Goal: Task Accomplishment & Management: Manage account settings

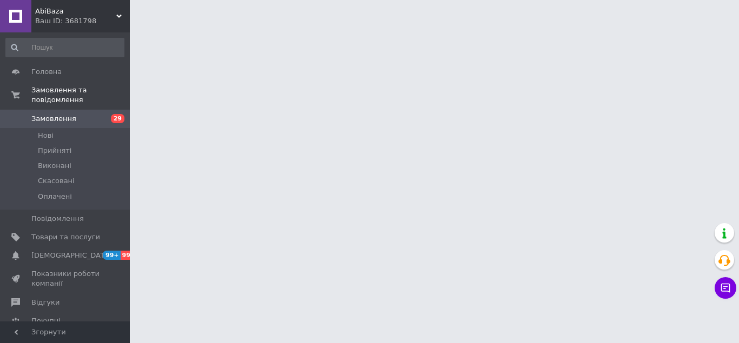
click at [50, 131] on span "Нові" at bounding box center [46, 136] width 16 height 10
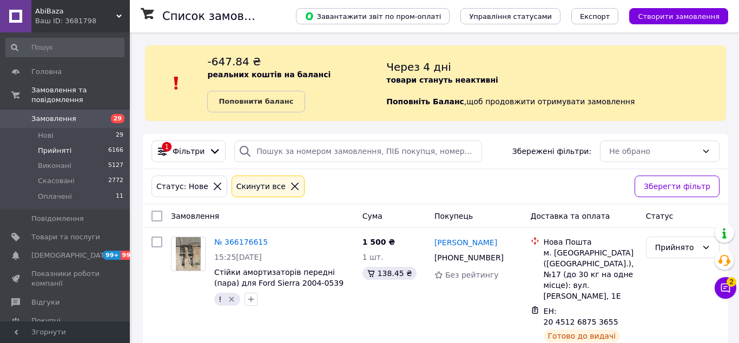
click at [62, 146] on span "Прийняті" at bounding box center [55, 151] width 34 height 10
click at [64, 128] on li "Нові 29" at bounding box center [65, 135] width 130 height 15
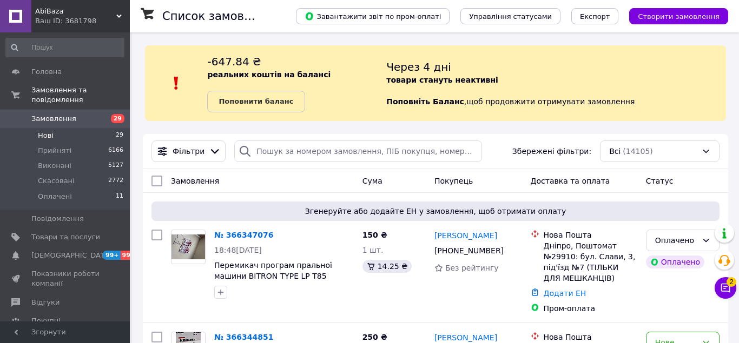
click at [49, 131] on span "Нові" at bounding box center [46, 136] width 16 height 10
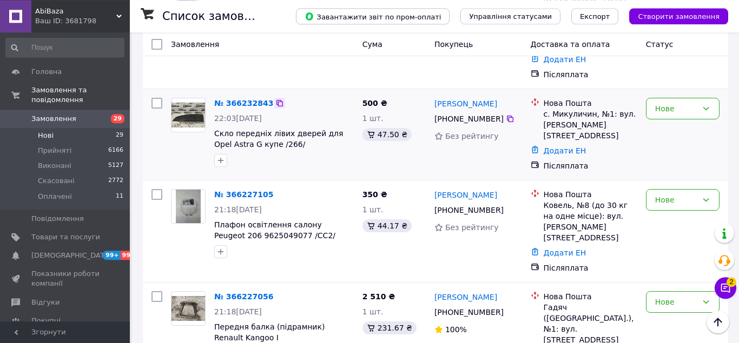
scroll to position [1823, 0]
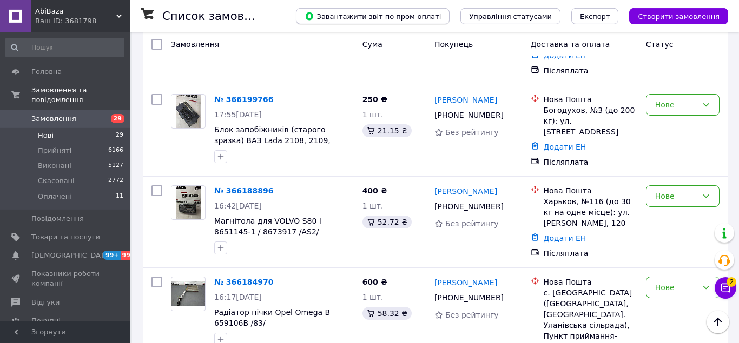
scroll to position [650, 0]
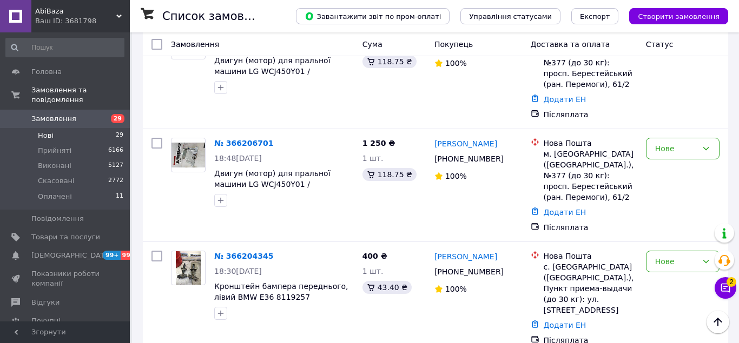
scroll to position [496, 0]
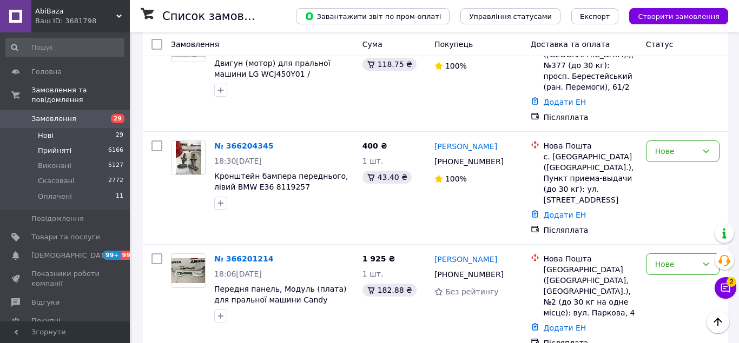
click at [63, 146] on span "Прийняті" at bounding box center [55, 151] width 34 height 10
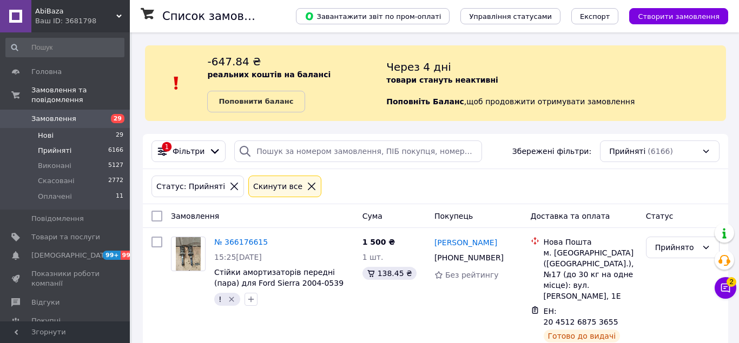
click at [49, 131] on span "Нові" at bounding box center [46, 136] width 16 height 10
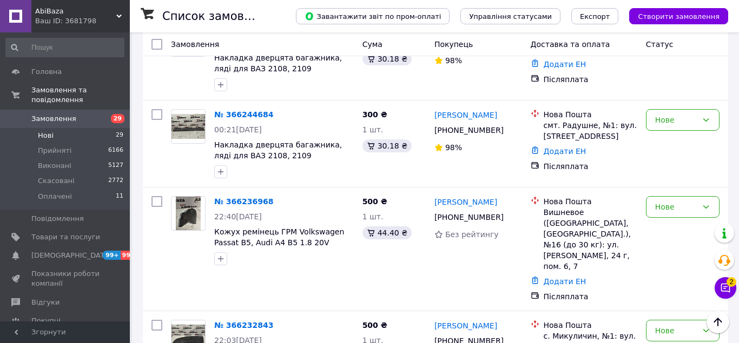
scroll to position [1823, 0]
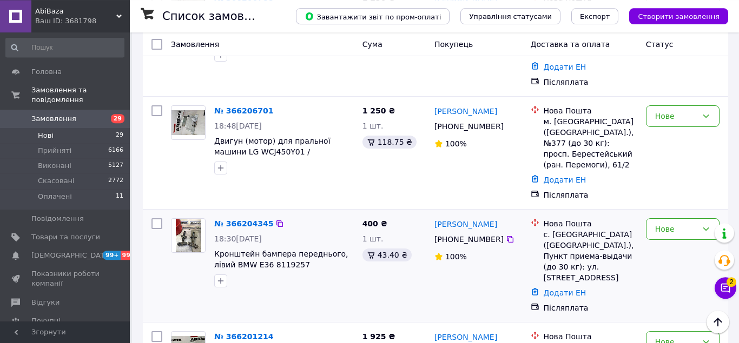
scroll to position [374, 0]
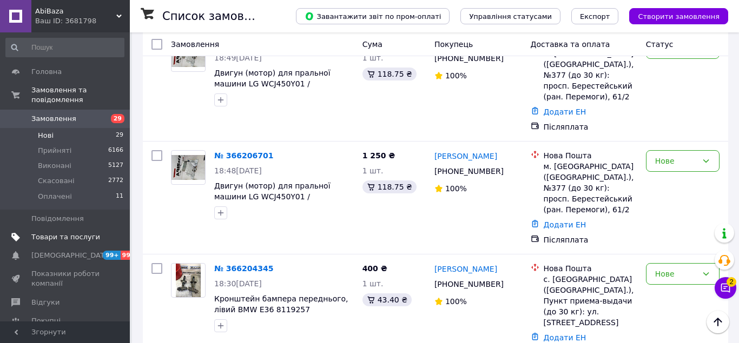
click at [87, 233] on span "Товари та послуги" at bounding box center [65, 238] width 69 height 10
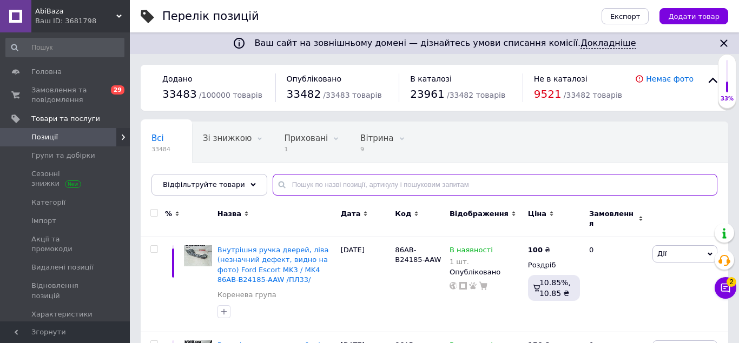
click at [300, 187] on input "text" at bounding box center [495, 185] width 445 height 22
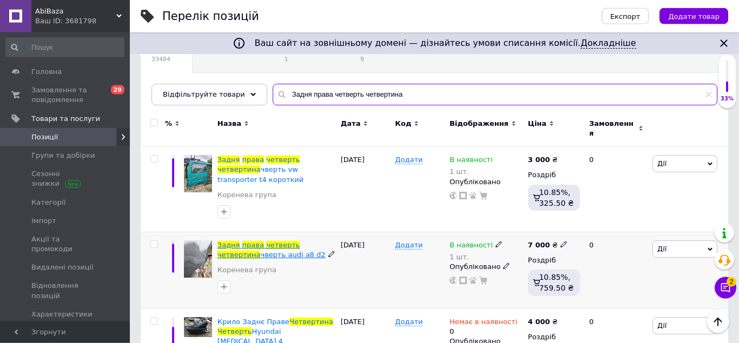
scroll to position [71, 0]
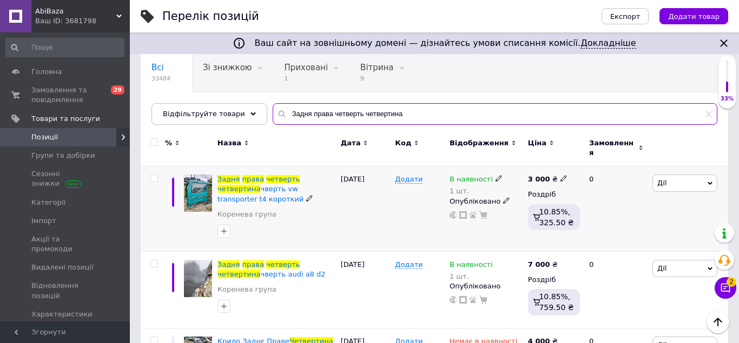
type input "Задня права четверть четвертина"
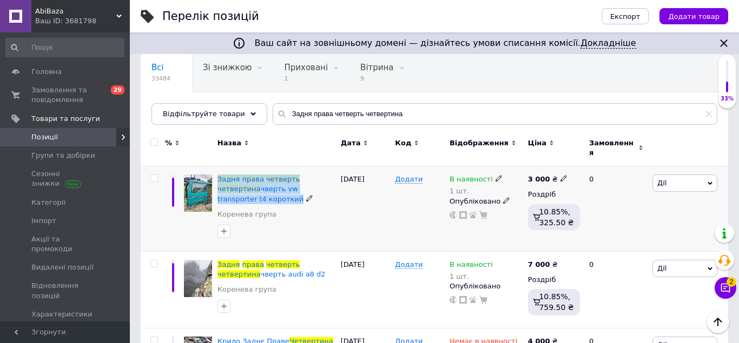
drag, startPoint x: 217, startPoint y: 168, endPoint x: 328, endPoint y: 188, distance: 112.7
click at [327, 189] on div "Задня права четверть четвертина чверть vw transporter t4 короткий Коренева група" at bounding box center [276, 209] width 123 height 85
copy span "Задня права четверть четвертина чверть vw transporter t4 короткий"
click at [495, 175] on icon at bounding box center [498, 178] width 6 height 6
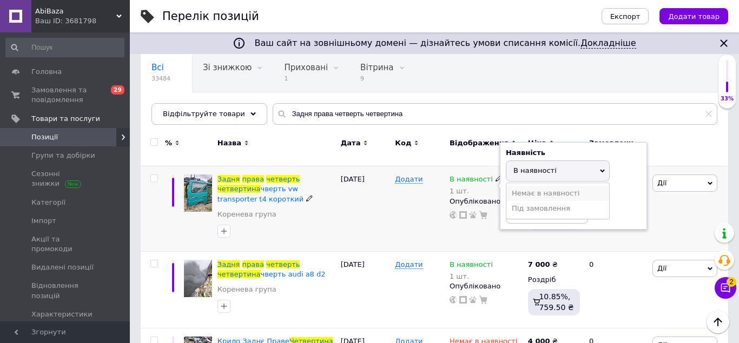
click at [521, 186] on li "Немає в наявності" at bounding box center [557, 193] width 103 height 15
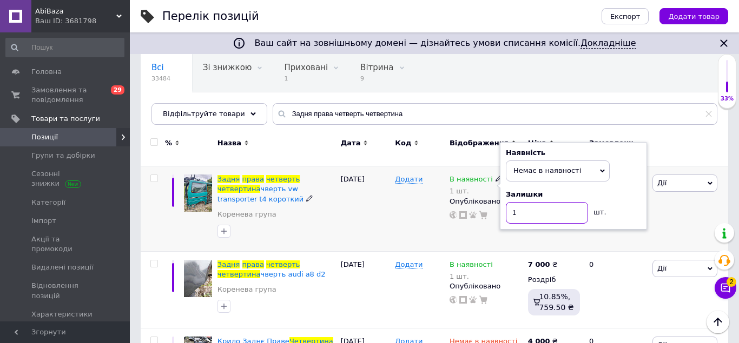
drag, startPoint x: 522, startPoint y: 210, endPoint x: 496, endPoint y: 212, distance: 26.0
click at [506, 212] on input "1" at bounding box center [547, 213] width 82 height 22
type input "0"
click at [400, 214] on div "Додати" at bounding box center [419, 209] width 55 height 85
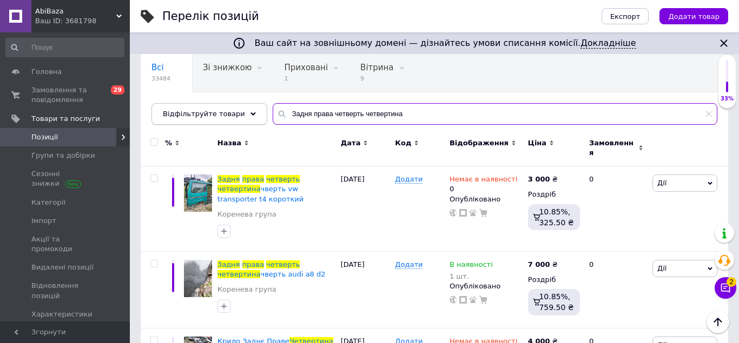
drag, startPoint x: 403, startPoint y: 118, endPoint x: 252, endPoint y: 106, distance: 151.9
click at [273, 107] on input "Задня права четверть четвертина" at bounding box center [495, 114] width 445 height 22
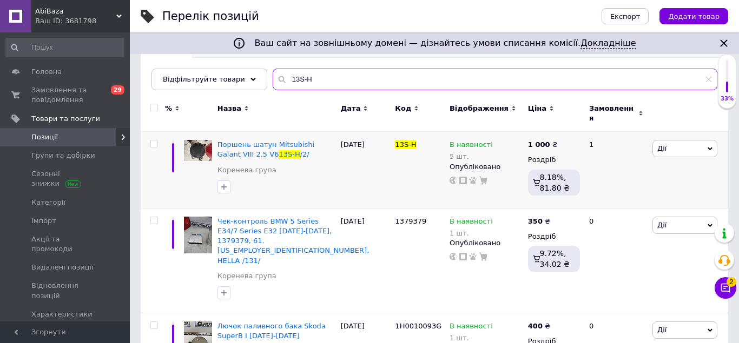
scroll to position [110, 0]
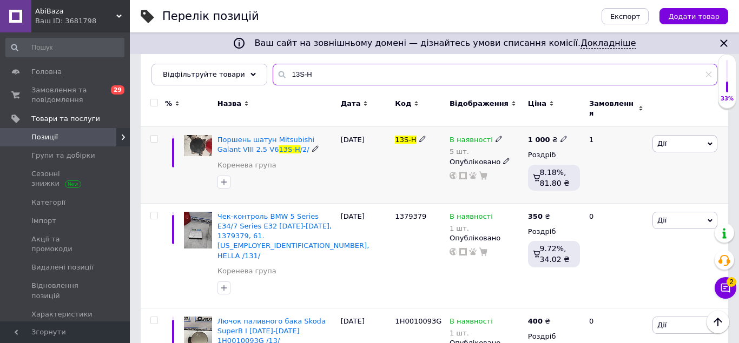
type input "13S-H"
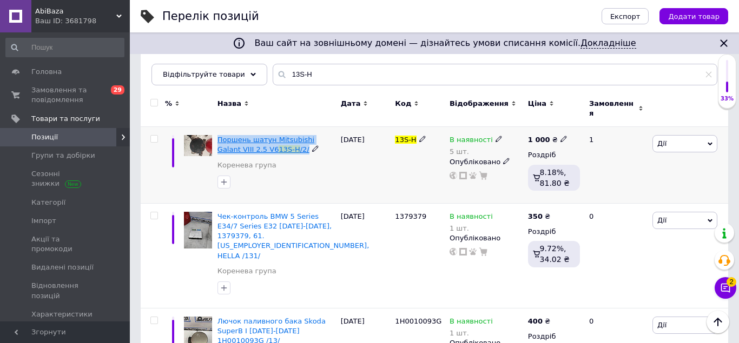
drag, startPoint x: 216, startPoint y: 128, endPoint x: 280, endPoint y: 144, distance: 65.8
click at [280, 144] on div "Поршень шатун Mitsubishi Galant VIII 2.5 V6 13S-H /2/ Коренева група" at bounding box center [276, 165] width 123 height 77
copy span "Поршень шатун Mitsubishi Galant VIII 2.5 V6 13S-H /2/"
click at [495, 135] on span at bounding box center [498, 139] width 6 height 8
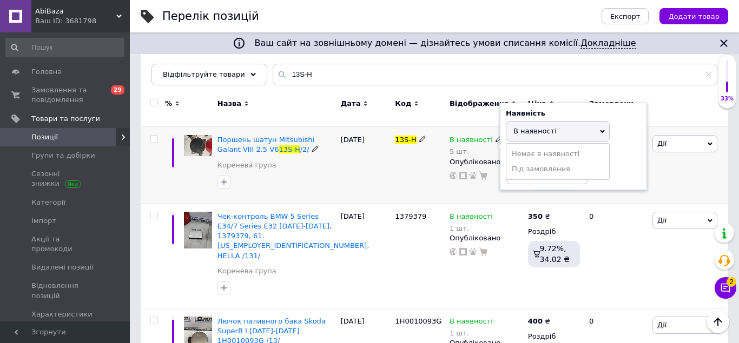
click at [559, 122] on span "В наявності" at bounding box center [558, 131] width 104 height 21
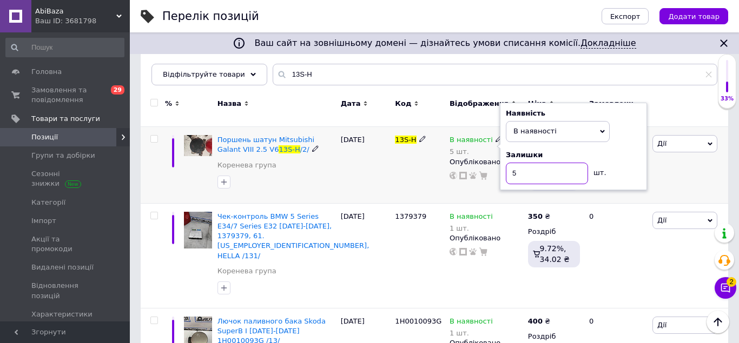
drag, startPoint x: 529, startPoint y: 169, endPoint x: 445, endPoint y: 168, distance: 84.4
click at [506, 168] on input "5" at bounding box center [547, 174] width 82 height 22
type input "4"
click at [369, 181] on div "08.10.2025" at bounding box center [365, 165] width 55 height 77
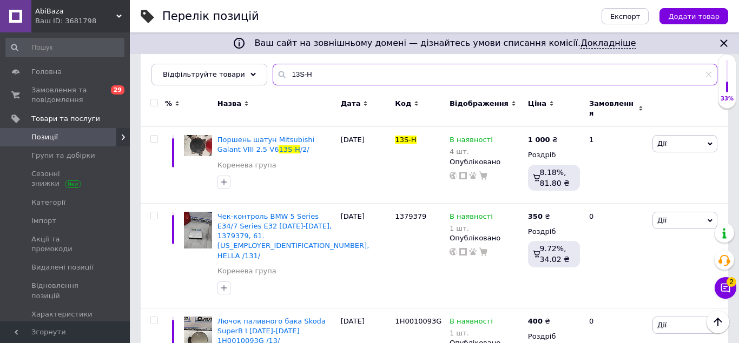
drag, startPoint x: 326, startPoint y: 71, endPoint x: 125, endPoint y: 84, distance: 201.1
click at [273, 84] on input "13S-H" at bounding box center [495, 75] width 445 height 22
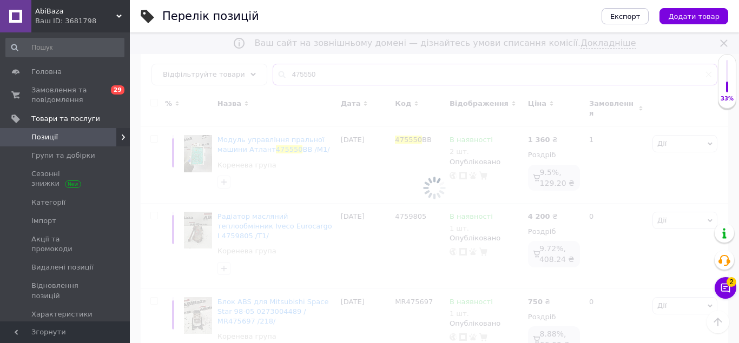
scroll to position [69, 0]
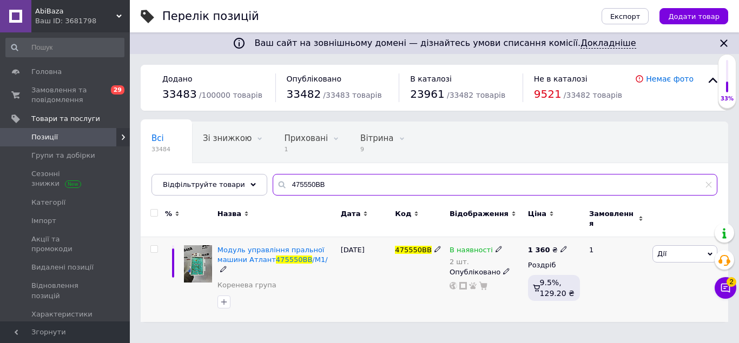
type input "475550BB"
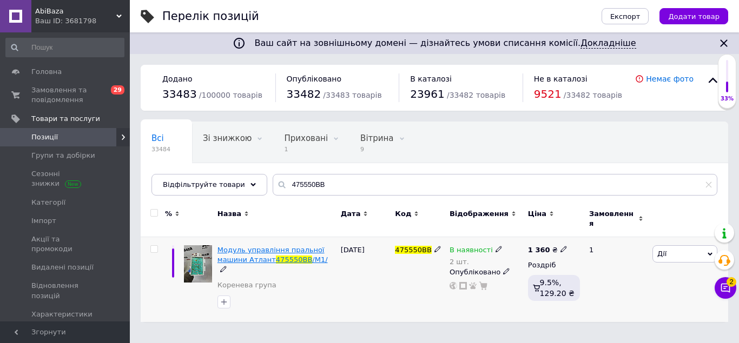
drag, startPoint x: 217, startPoint y: 238, endPoint x: 317, endPoint y: 252, distance: 101.0
click at [317, 252] on div "Модуль управління пральної машини Атлант 475550BB /М1/ Коренева група" at bounding box center [276, 279] width 123 height 85
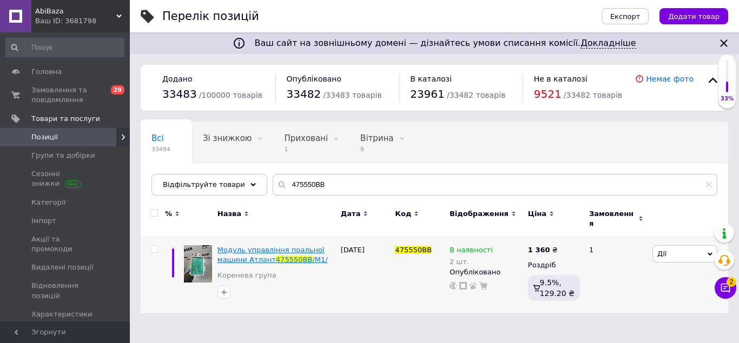
copy span "Модуль управління пральної машини Атлант 475550BB /М1/"
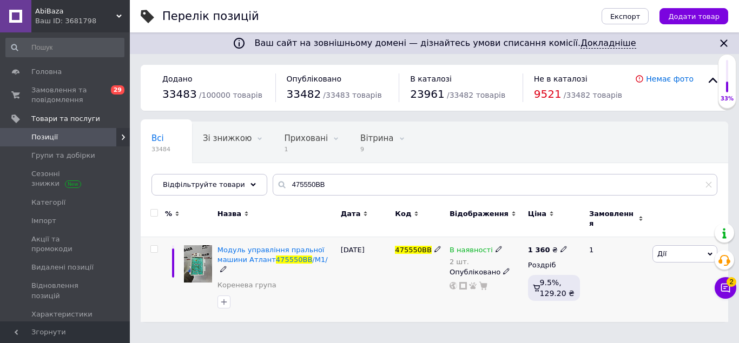
click at [495, 246] on icon at bounding box center [498, 249] width 6 height 6
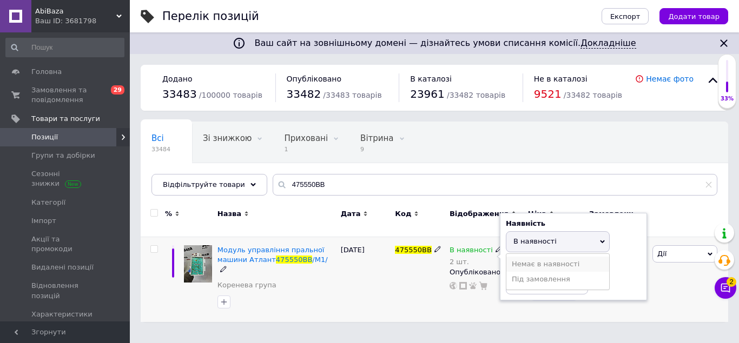
click at [516, 257] on li "Немає в наявності" at bounding box center [557, 264] width 103 height 15
drag, startPoint x: 518, startPoint y: 281, endPoint x: 504, endPoint y: 280, distance: 13.6
click at [506, 280] on input "2" at bounding box center [547, 284] width 82 height 22
type input "0"
click at [374, 290] on div "02.10.2025" at bounding box center [365, 279] width 55 height 85
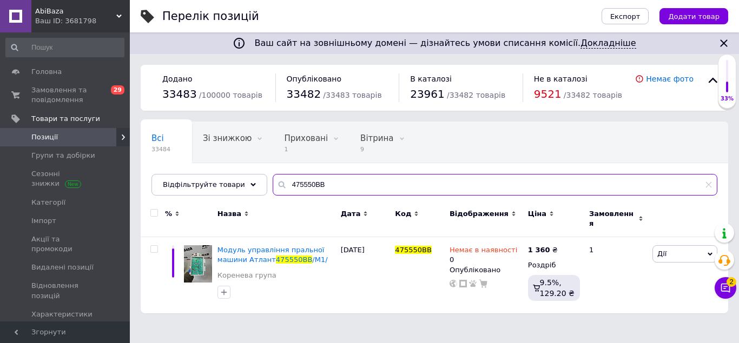
drag, startPoint x: 336, startPoint y: 181, endPoint x: 163, endPoint y: 185, distance: 172.6
click at [273, 185] on input "475550BB" at bounding box center [495, 185] width 445 height 22
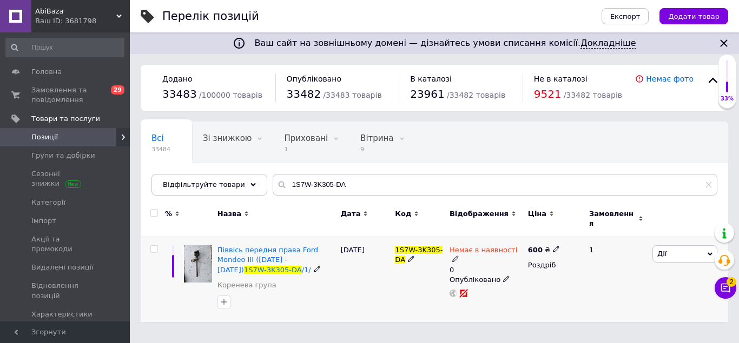
drag, startPoint x: 217, startPoint y: 239, endPoint x: 282, endPoint y: 267, distance: 71.0
click at [282, 267] on div "Піввісь передня права Ford Mondeo III (2000 - 2007) 1S7W-3K305-DA /1/ Коренева …" at bounding box center [276, 279] width 123 height 85
copy span "Піввісь передня права Ford Mondeo III (2000 - 2007) 1S7W-3K305-DA /1/"
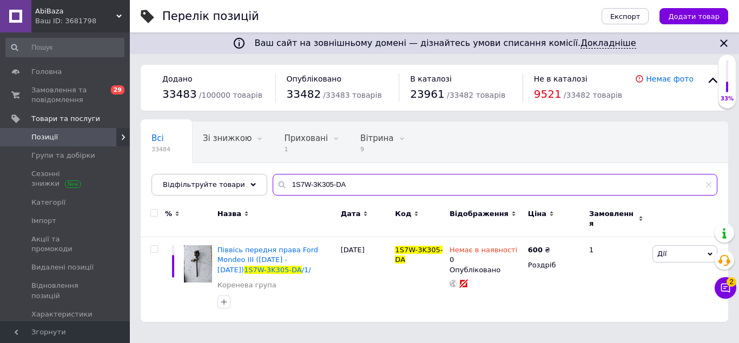
drag, startPoint x: 374, startPoint y: 187, endPoint x: 143, endPoint y: 196, distance: 231.7
click at [273, 196] on input "1S7W-3K305-DA" at bounding box center [495, 185] width 445 height 22
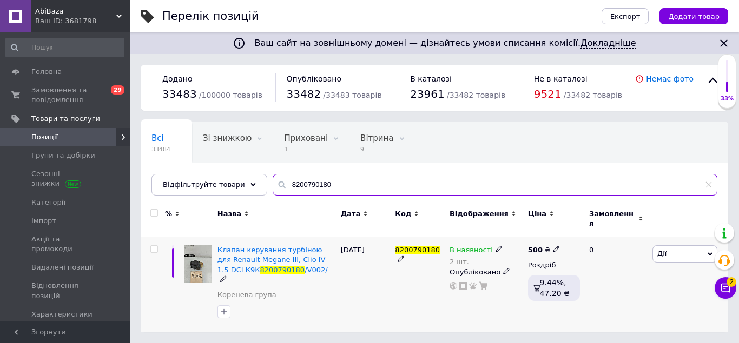
type input "8200790180"
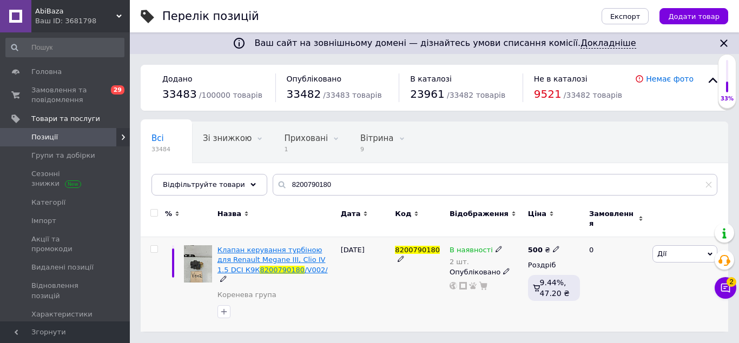
drag, startPoint x: 216, startPoint y: 241, endPoint x: 287, endPoint y: 262, distance: 74.1
click at [295, 264] on div "Клапан керування турбіною для Renault Megane III, Clio IV 1.5 DCI К9К 820079018…" at bounding box center [276, 284] width 123 height 95
drag, startPoint x: 218, startPoint y: 236, endPoint x: 294, endPoint y: 262, distance: 80.0
click at [294, 262] on div "Клапан керування турбіною для Renault Megane III, Clio IV 1.5 DCI К9К 820079018…" at bounding box center [276, 284] width 123 height 95
copy span "Клапан керування турбіною для Renault Megane III, Clio IV 1.5 DCI К9К 820079018…"
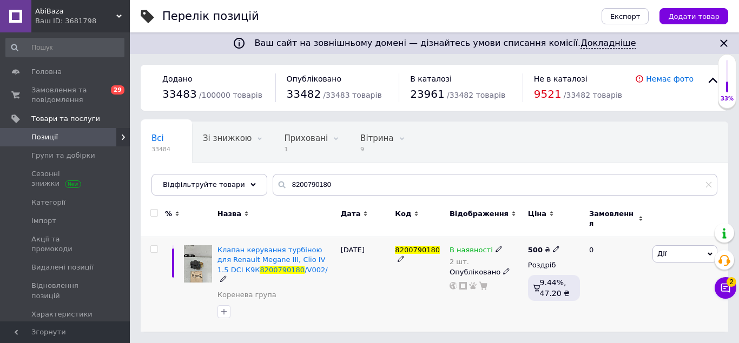
click at [495, 246] on icon at bounding box center [498, 249] width 6 height 6
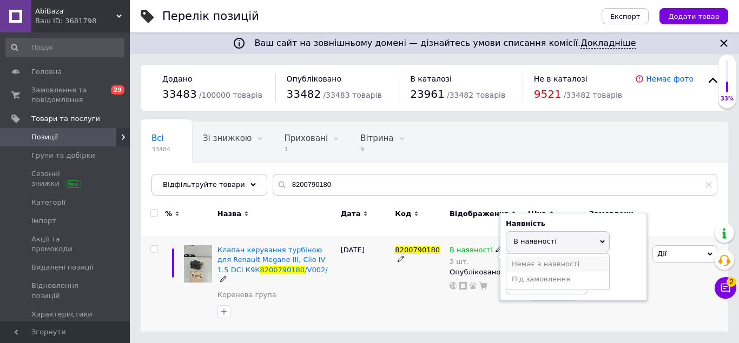
click at [532, 257] on li "Немає в наявності" at bounding box center [557, 264] width 103 height 15
drag, startPoint x: 527, startPoint y: 277, endPoint x: 498, endPoint y: 282, distance: 29.7
click at [506, 282] on input "2" at bounding box center [547, 284] width 82 height 22
type input "1"
click at [390, 288] on div "01.10.2025" at bounding box center [365, 284] width 55 height 95
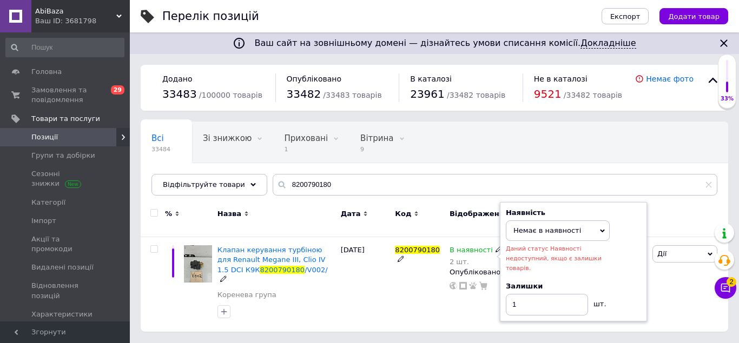
click at [552, 227] on span "Немає в наявності" at bounding box center [547, 231] width 68 height 8
click at [529, 249] on li "В наявності" at bounding box center [557, 253] width 103 height 15
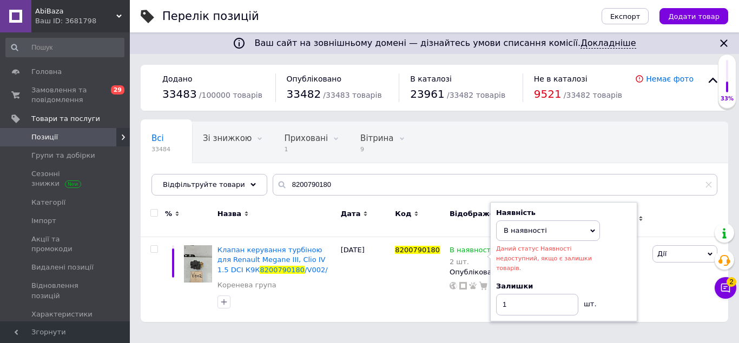
click at [571, 156] on div "Всі 33484 Зі знижкою 0 Видалити Редагувати Приховані 1 Видалити Редагувати Вітр…" at bounding box center [359, 163] width 436 height 82
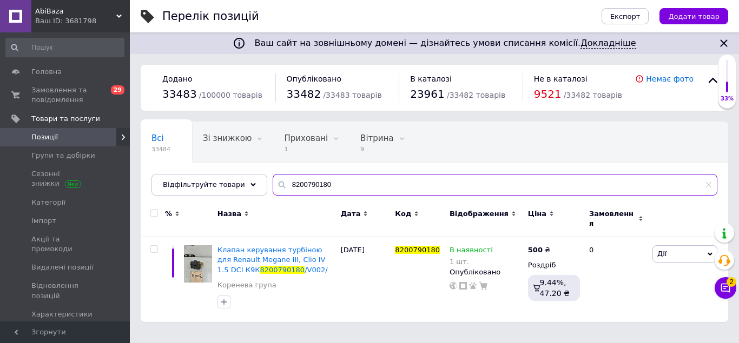
drag, startPoint x: 375, startPoint y: 183, endPoint x: 195, endPoint y: 186, distance: 179.6
click at [273, 186] on input "8200790180" at bounding box center [495, 185] width 445 height 22
paste input "Захист двигуна правий Toyota Yaris 3 51441-0D23"
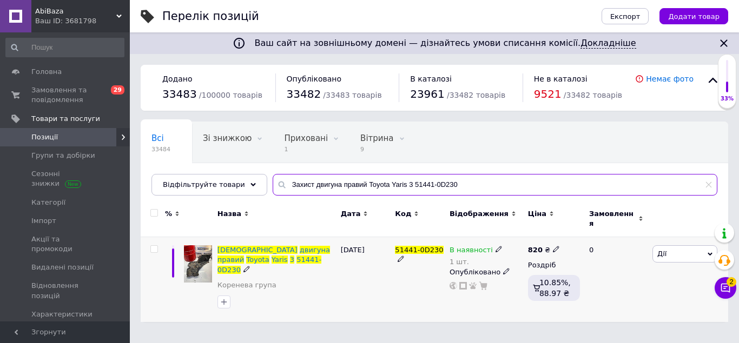
type input "Захист двигуна правий Toyota Yaris 3 51441-0D230"
click at [495, 246] on icon at bounding box center [498, 249] width 6 height 6
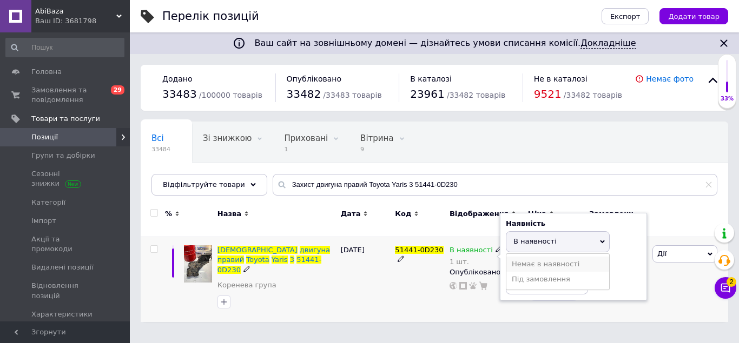
click at [529, 259] on li "Немає в наявності" at bounding box center [557, 264] width 103 height 15
drag, startPoint x: 522, startPoint y: 273, endPoint x: 486, endPoint y: 270, distance: 36.3
click at [506, 273] on input "1" at bounding box center [547, 284] width 82 height 22
type input "0"
click at [399, 296] on div "51441-0D230" at bounding box center [419, 279] width 55 height 85
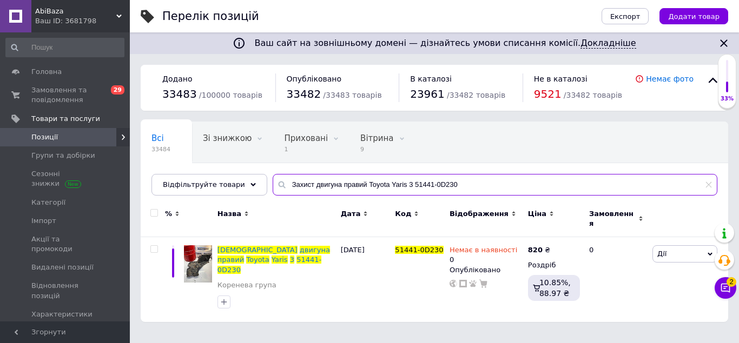
drag, startPoint x: 471, startPoint y: 193, endPoint x: 169, endPoint y: 188, distance: 301.3
click at [273, 188] on input "Захист двигуна правий Toyota Yaris 3 51441-0D230" at bounding box center [495, 185] width 445 height 22
paste input "івий Toyota Yaris 3 51442-0D14"
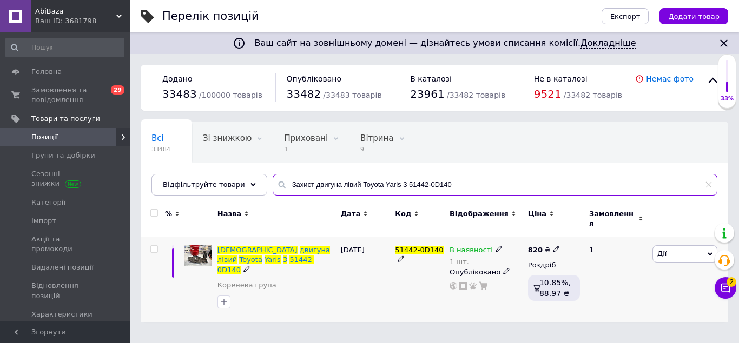
type input "Захист двигуна лівий Toyota Yaris 3 51442-0D140"
click at [495, 246] on icon at bounding box center [498, 249] width 6 height 6
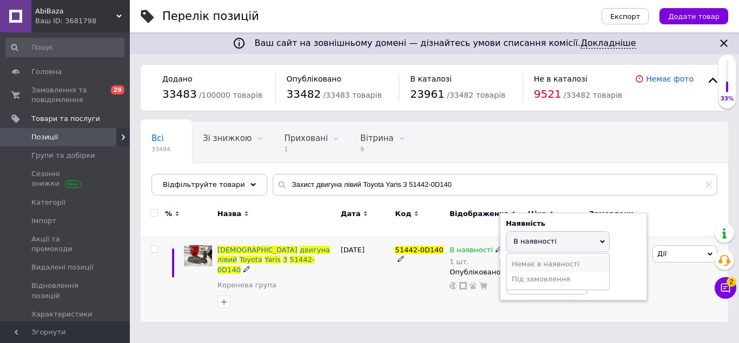
click at [526, 257] on li "Немає в наявності" at bounding box center [557, 264] width 103 height 15
drag, startPoint x: 516, startPoint y: 281, endPoint x: 428, endPoint y: 288, distance: 88.4
click at [506, 286] on input "1" at bounding box center [547, 284] width 82 height 22
type input "0"
click at [348, 282] on div "01.10.2025" at bounding box center [365, 279] width 55 height 85
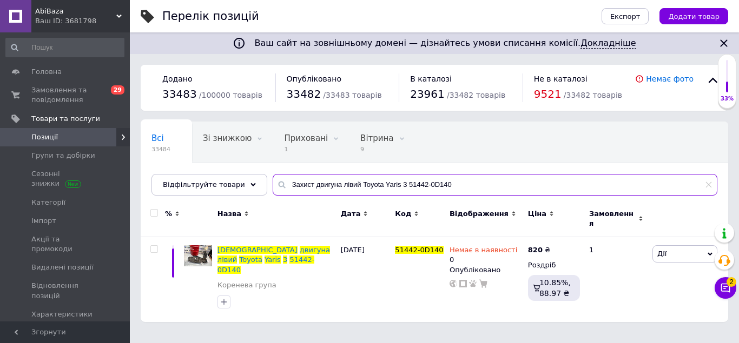
drag, startPoint x: 459, startPoint y: 186, endPoint x: 207, endPoint y: 188, distance: 252.0
click at [273, 188] on input "Захист двигуна лівий Toyota Yaris 3 51442-0D140" at bounding box center [495, 185] width 445 height 22
paste input "ришка клапанна Ford Mondeo MK3 2.0tdci 2000-2007"
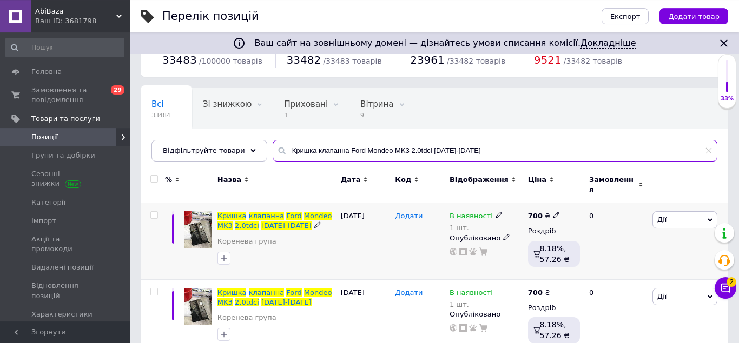
scroll to position [51, 0]
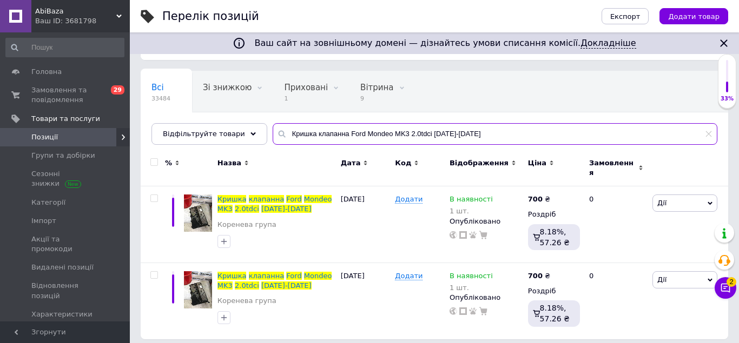
type input "Кришка клапанна Ford Mondeo MK3 2.0tdci 2000-2007"
click at [477, 135] on input "Кришка клапанна Ford Mondeo MK3 2.0tdci 2000-2007" at bounding box center [495, 134] width 445 height 22
click at [495, 272] on icon at bounding box center [498, 275] width 6 height 6
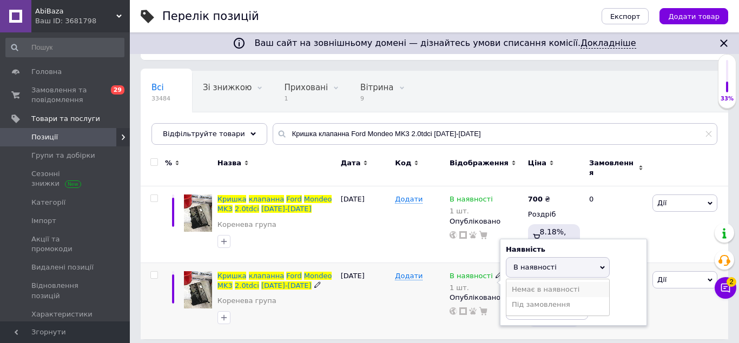
click at [524, 282] on li "Немає в наявності" at bounding box center [557, 289] width 103 height 15
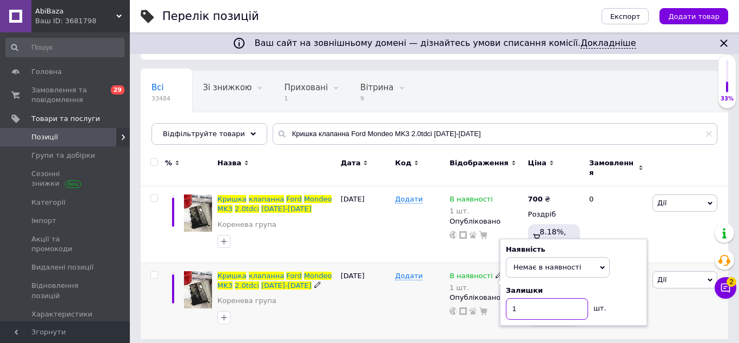
drag, startPoint x: 524, startPoint y: 303, endPoint x: 502, endPoint y: 303, distance: 21.1
click at [506, 303] on input "1" at bounding box center [547, 310] width 82 height 22
type input "0"
click at [396, 293] on div "Додати" at bounding box center [419, 301] width 55 height 76
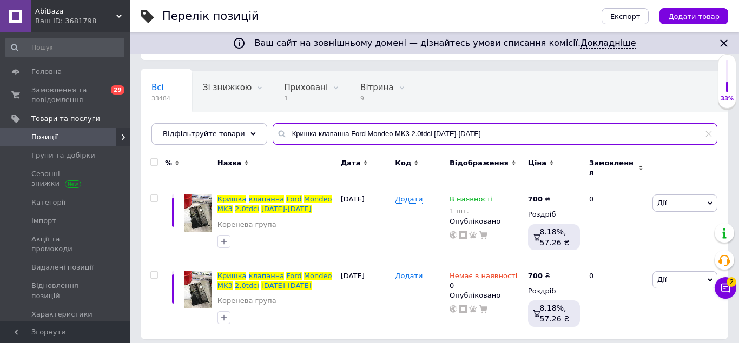
drag, startPoint x: 474, startPoint y: 137, endPoint x: 208, endPoint y: 136, distance: 266.1
click at [273, 136] on input "Кришка клапанна Ford Mondeo MK3 2.0tdci 2000-2007" at bounding box center [495, 134] width 445 height 22
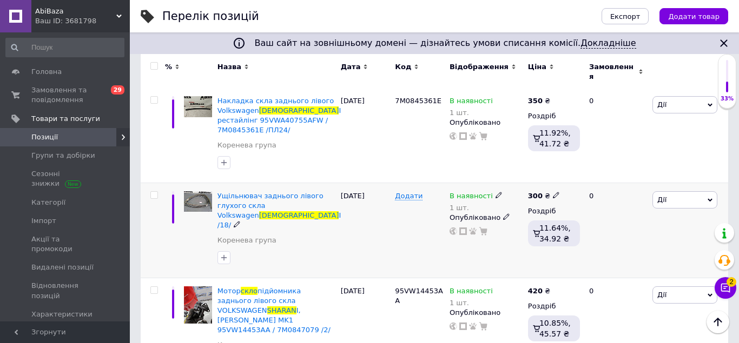
scroll to position [44, 0]
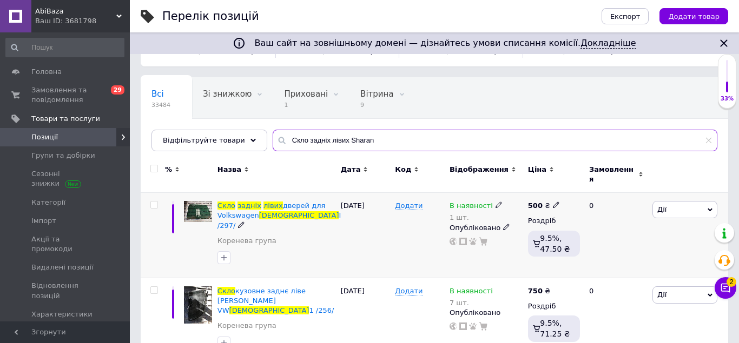
type input "Скло задніх лівих Sharan"
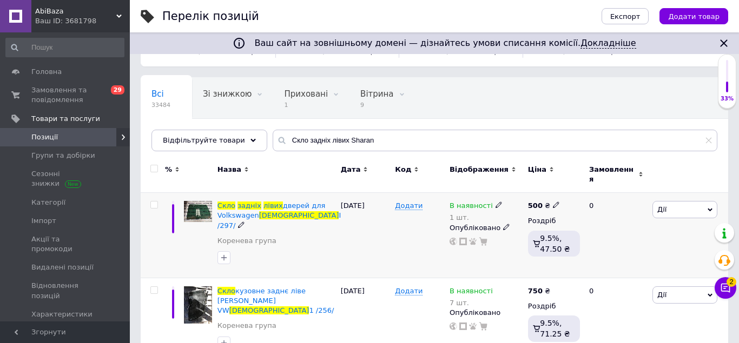
drag, startPoint x: 214, startPoint y: 194, endPoint x: 301, endPoint y: 214, distance: 89.5
click at [301, 214] on div "Скло задніх лівих дверей для Volkswagen Sharan I /297/ Коренева група 12.10.202…" at bounding box center [434, 235] width 587 height 85
copy div "Скло задніх лівих дверей для Volkswagen Sharan I /297/"
click at [495, 202] on icon at bounding box center [498, 205] width 6 height 6
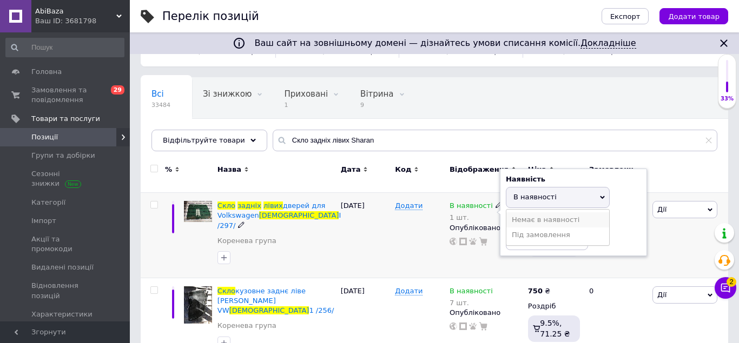
click at [526, 213] on li "Немає в наявності" at bounding box center [557, 220] width 103 height 15
drag, startPoint x: 522, startPoint y: 238, endPoint x: 482, endPoint y: 240, distance: 40.6
click at [506, 240] on input "1" at bounding box center [547, 240] width 82 height 22
type input "0"
click at [336, 249] on div at bounding box center [276, 257] width 122 height 17
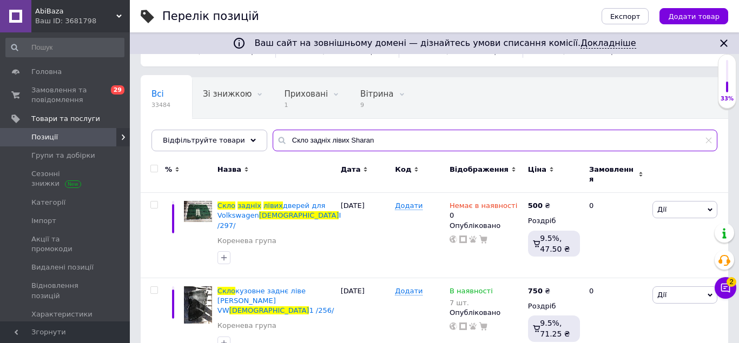
drag, startPoint x: 367, startPoint y: 145, endPoint x: 169, endPoint y: 157, distance: 198.3
click at [273, 151] on input "Скло задніх лівих Sharan" at bounding box center [495, 141] width 445 height 22
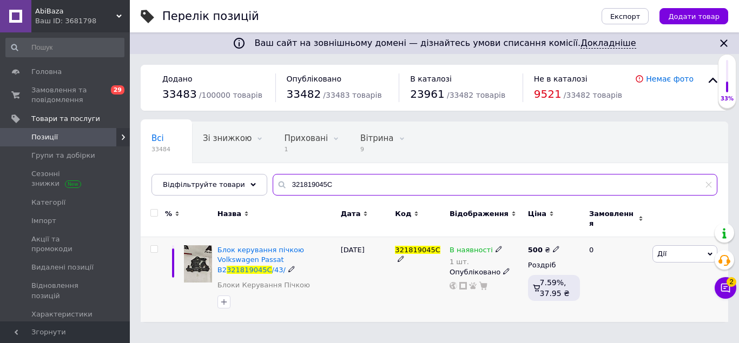
type input "321819045C"
drag, startPoint x: 216, startPoint y: 241, endPoint x: 303, endPoint y: 254, distance: 88.0
click at [303, 254] on div "Блок керування пічкою Volkswagen Passat B2 321819045C /43/ Блоки Керування Пічк…" at bounding box center [276, 279] width 123 height 85
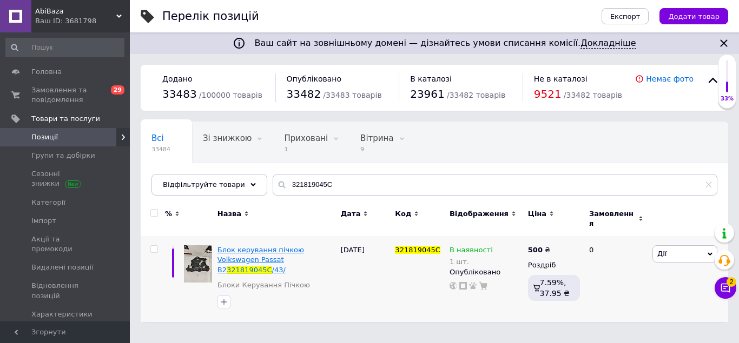
copy span "Блок керування пічкою Volkswagen Passat B2 321819045C /43/"
click at [495, 247] on use at bounding box center [498, 250] width 6 height 6
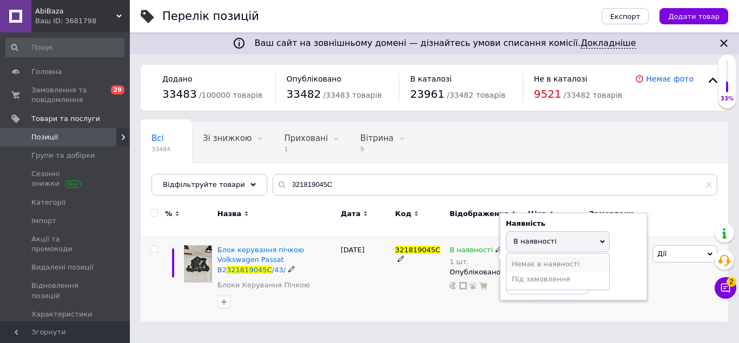
click at [521, 257] on li "Немає в наявності" at bounding box center [557, 264] width 103 height 15
drag, startPoint x: 522, startPoint y: 277, endPoint x: 492, endPoint y: 282, distance: 30.8
click at [506, 282] on input "1" at bounding box center [547, 284] width 82 height 22
type input "0"
click at [407, 288] on div "321819045C" at bounding box center [419, 279] width 55 height 85
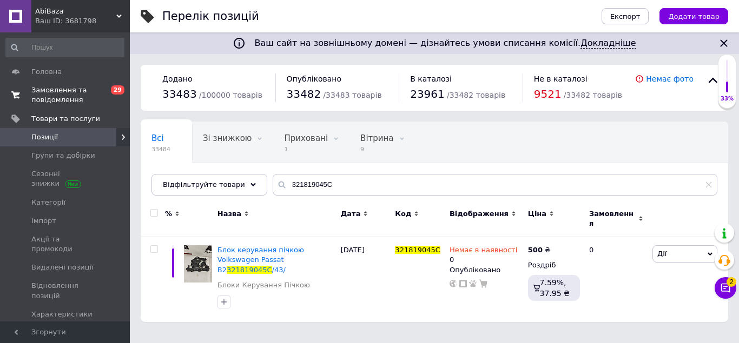
click at [62, 94] on span "Замовлення та повідомлення" at bounding box center [65, 94] width 69 height 19
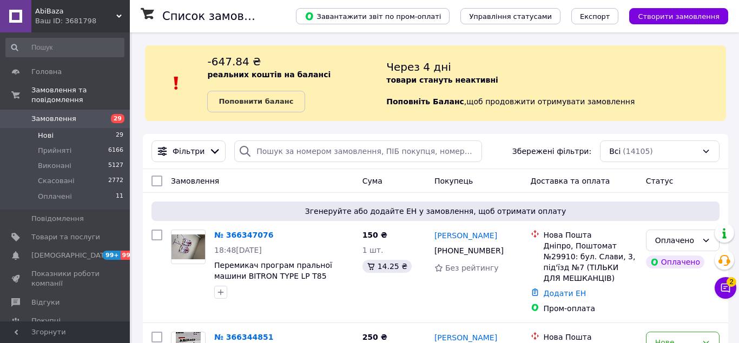
click at [49, 131] on span "Нові" at bounding box center [46, 136] width 16 height 10
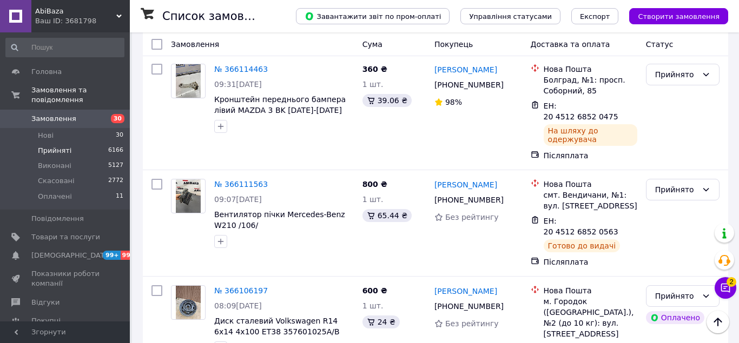
scroll to position [2141, 0]
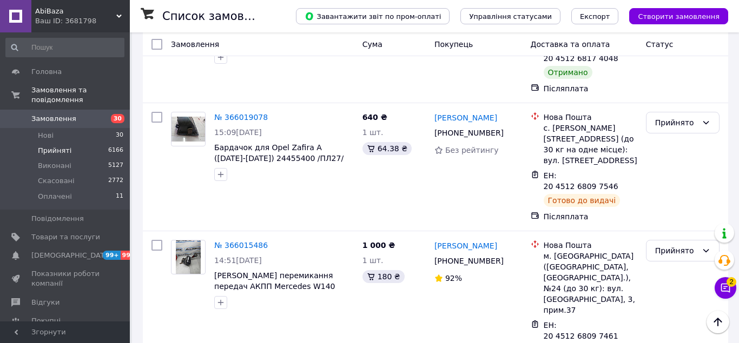
scroll to position [2236, 0]
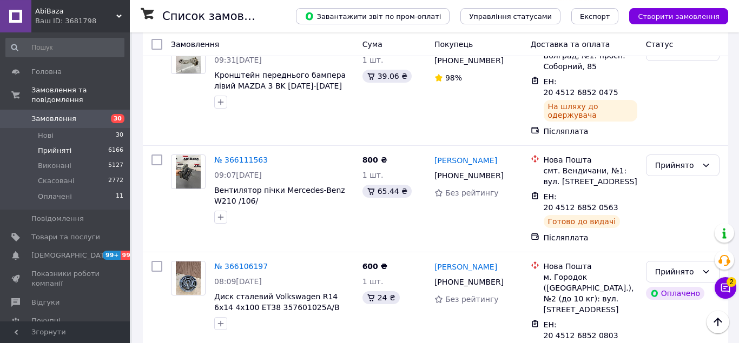
scroll to position [2141, 0]
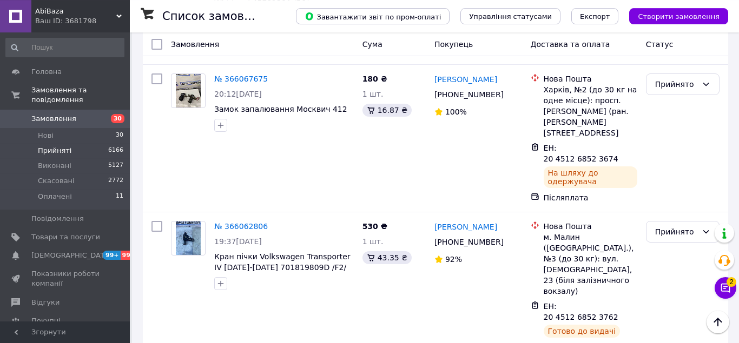
scroll to position [1048, 0]
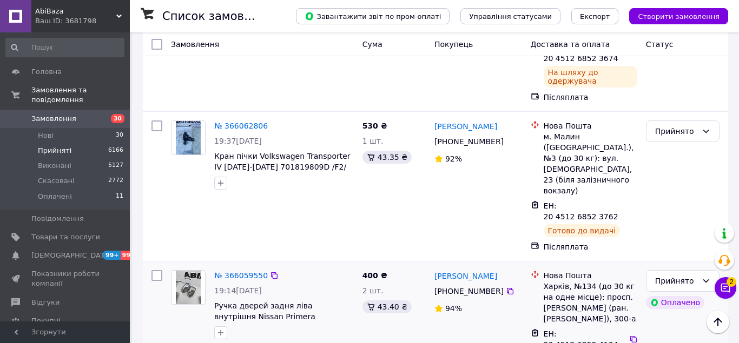
click at [236, 266] on div "№ 366059550 19:14[DATE] Ручка дверей задня ліва внутрішня Nissan Primera 2 това…" at bounding box center [284, 312] width 148 height 93
click at [235, 343] on link "2 товара у замовленні" at bounding box center [258, 349] width 89 height 9
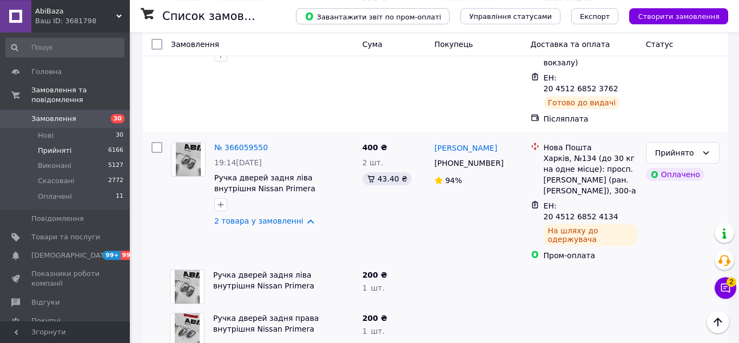
scroll to position [1158, 0]
